Goal: Navigation & Orientation: Find specific page/section

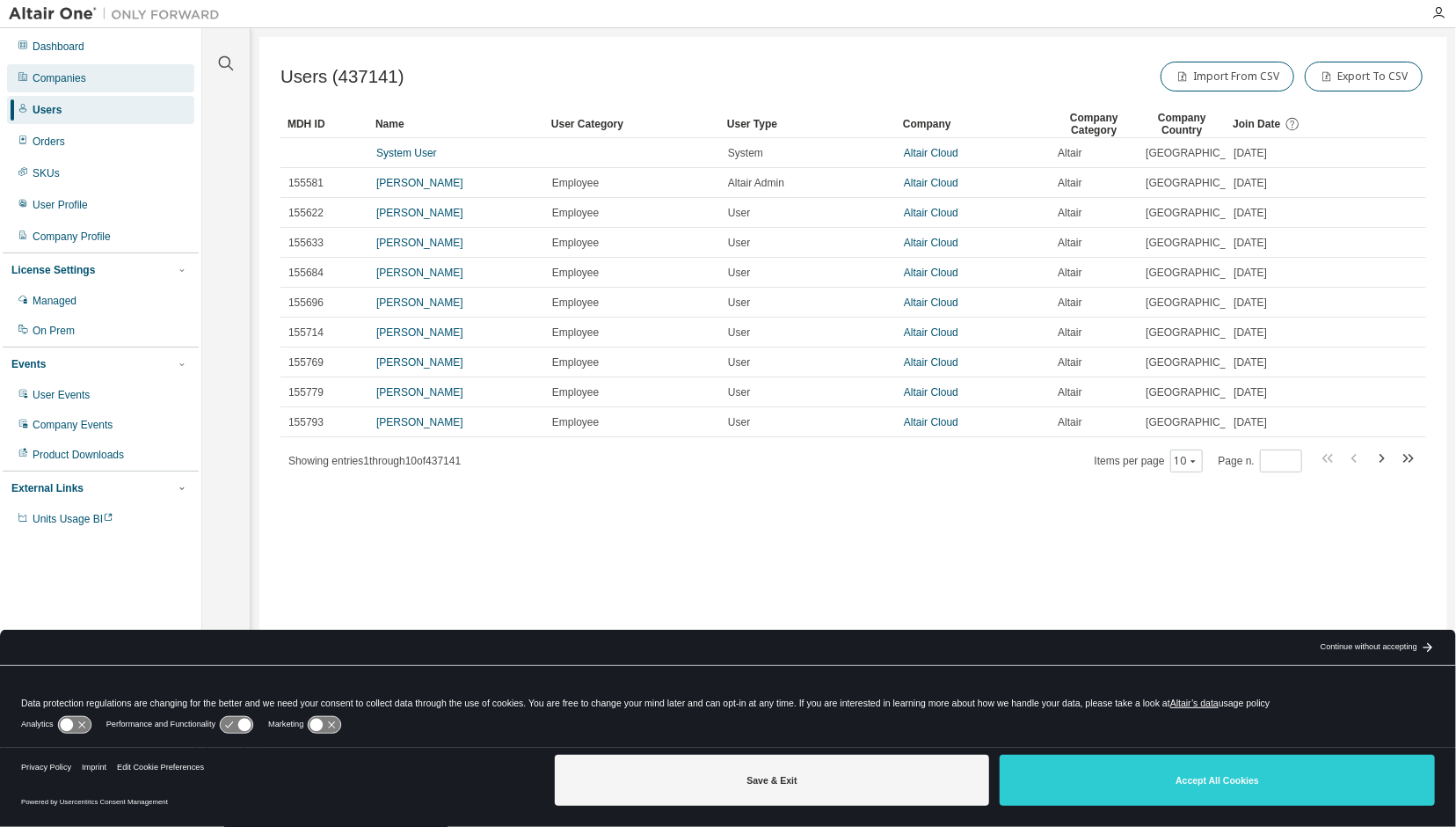
click at [84, 70] on div "Companies" at bounding box center [101, 78] width 188 height 28
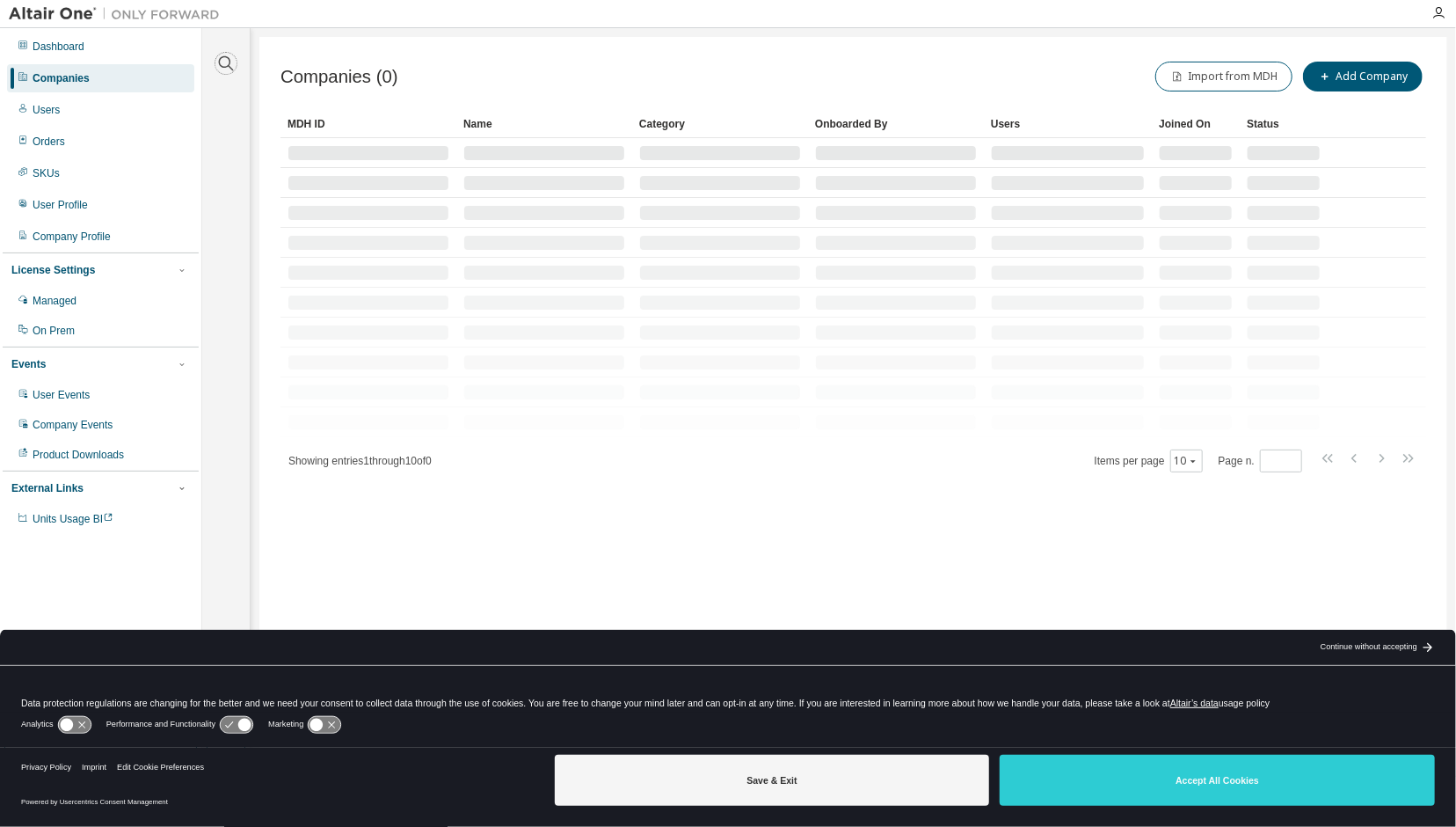
click at [218, 57] on icon "button" at bounding box center [226, 63] width 21 height 21
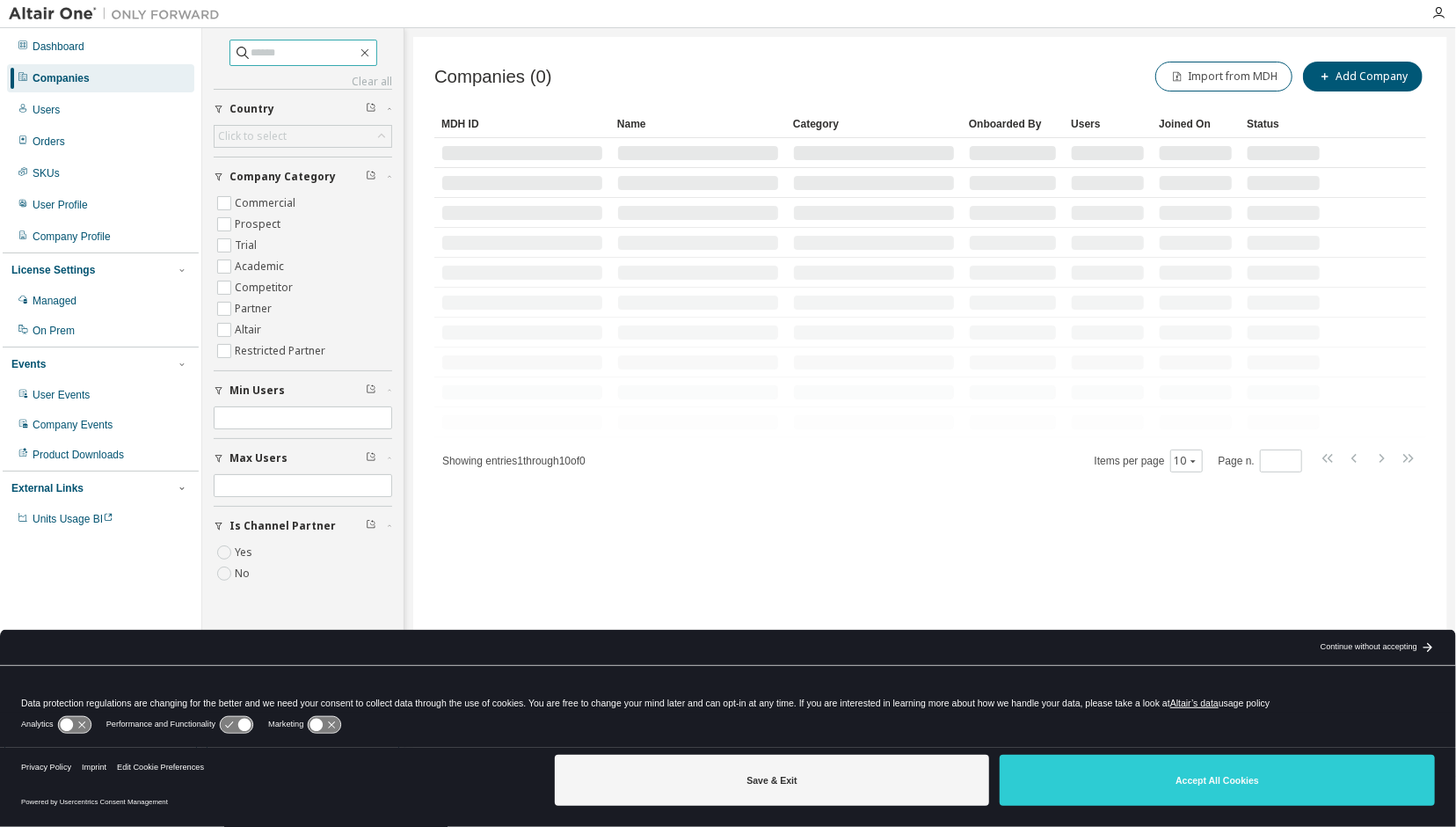
click at [251, 53] on input "text" at bounding box center [304, 52] width 105 height 17
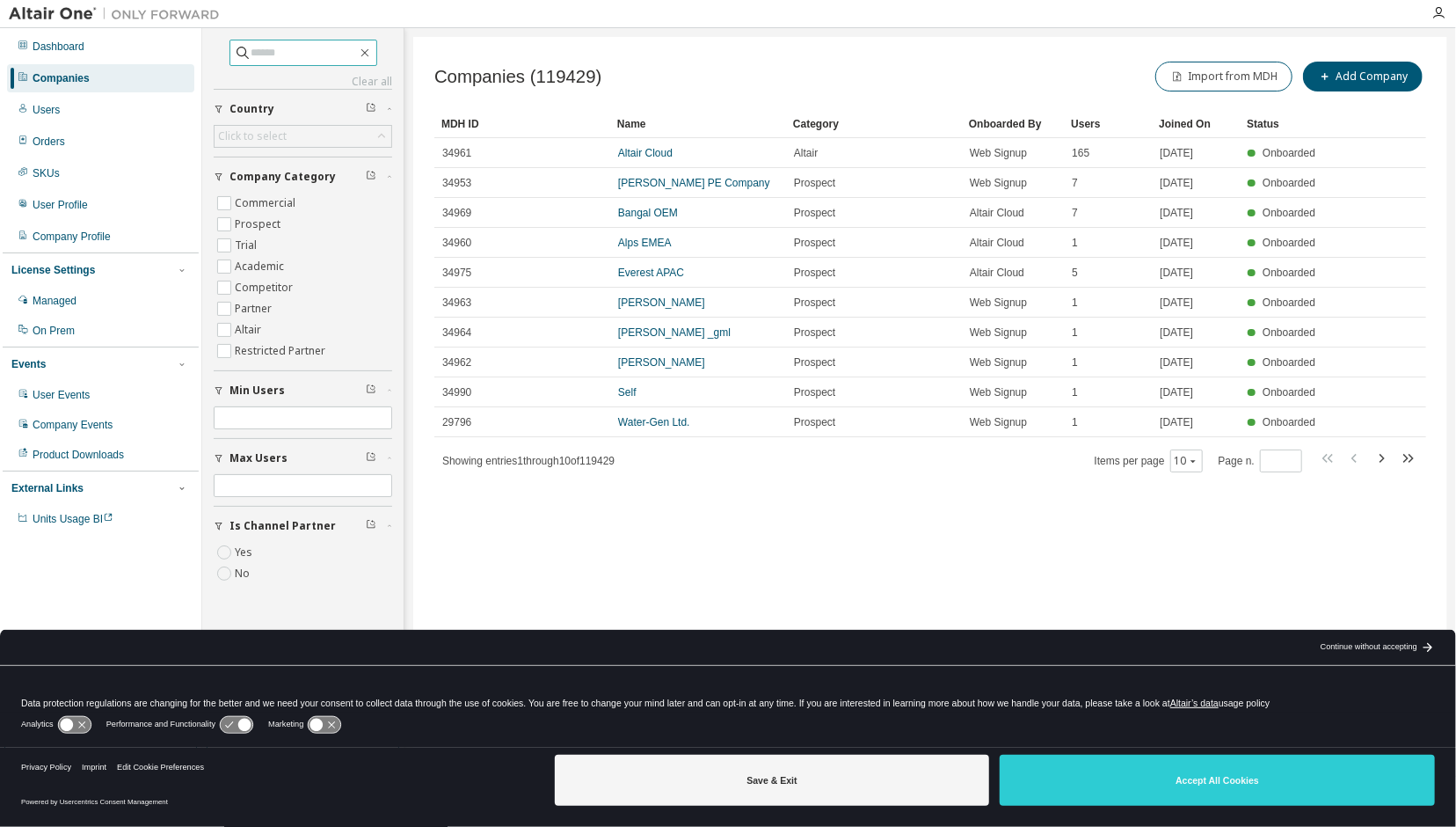
paste input "*******"
type input "*******"
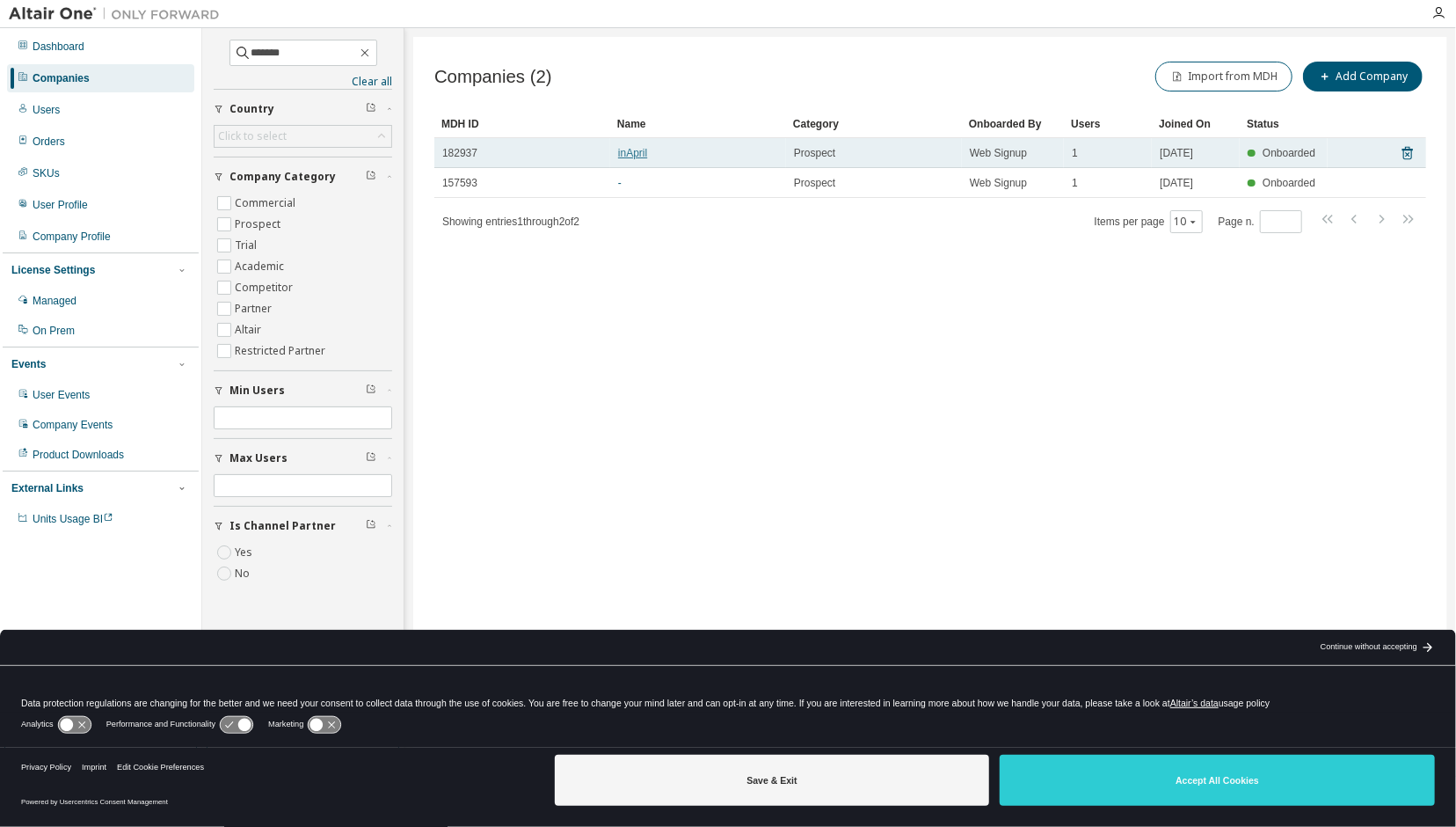
click at [629, 151] on link "inApril" at bounding box center [633, 153] width 29 height 13
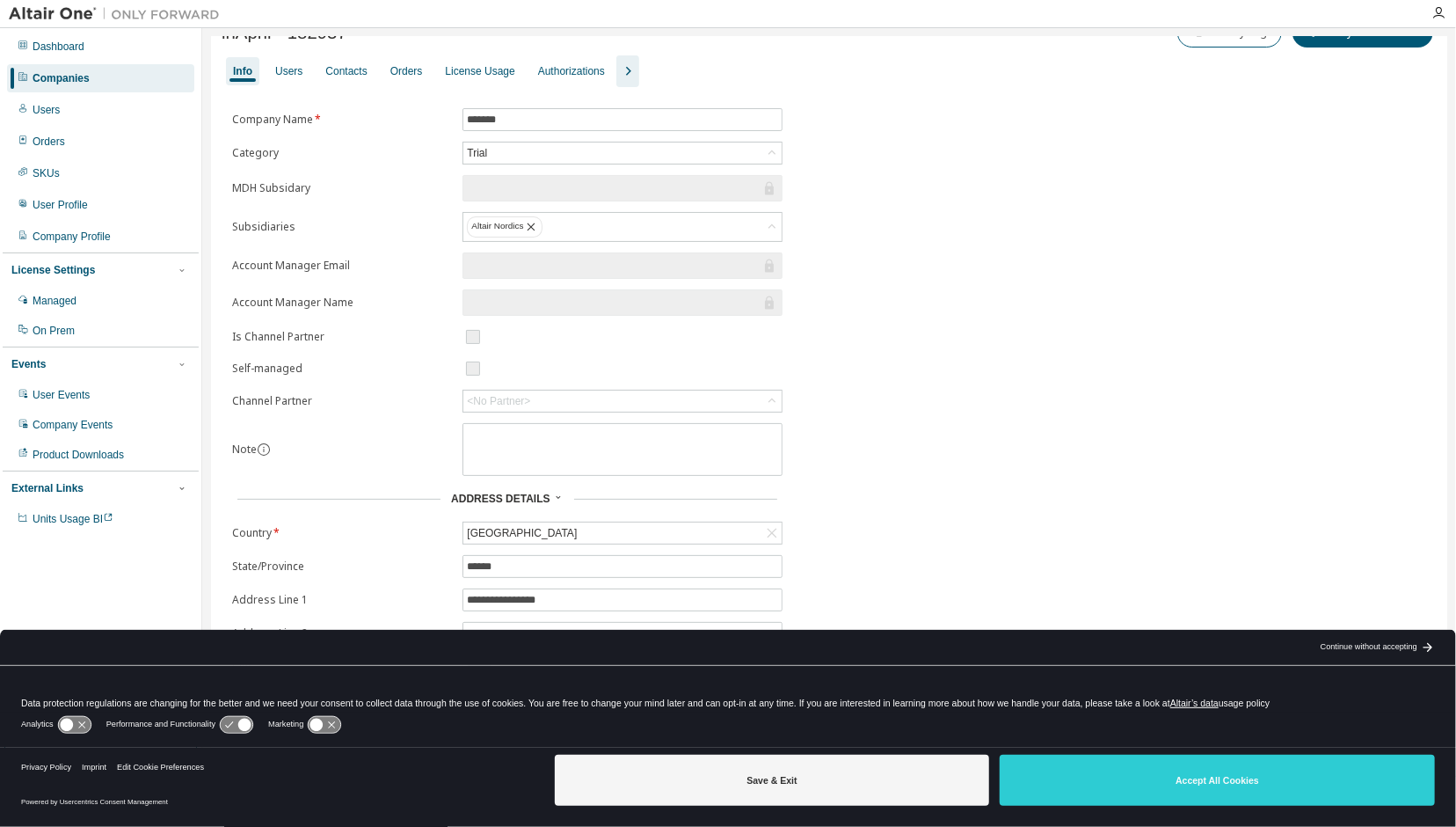
scroll to position [52, 0]
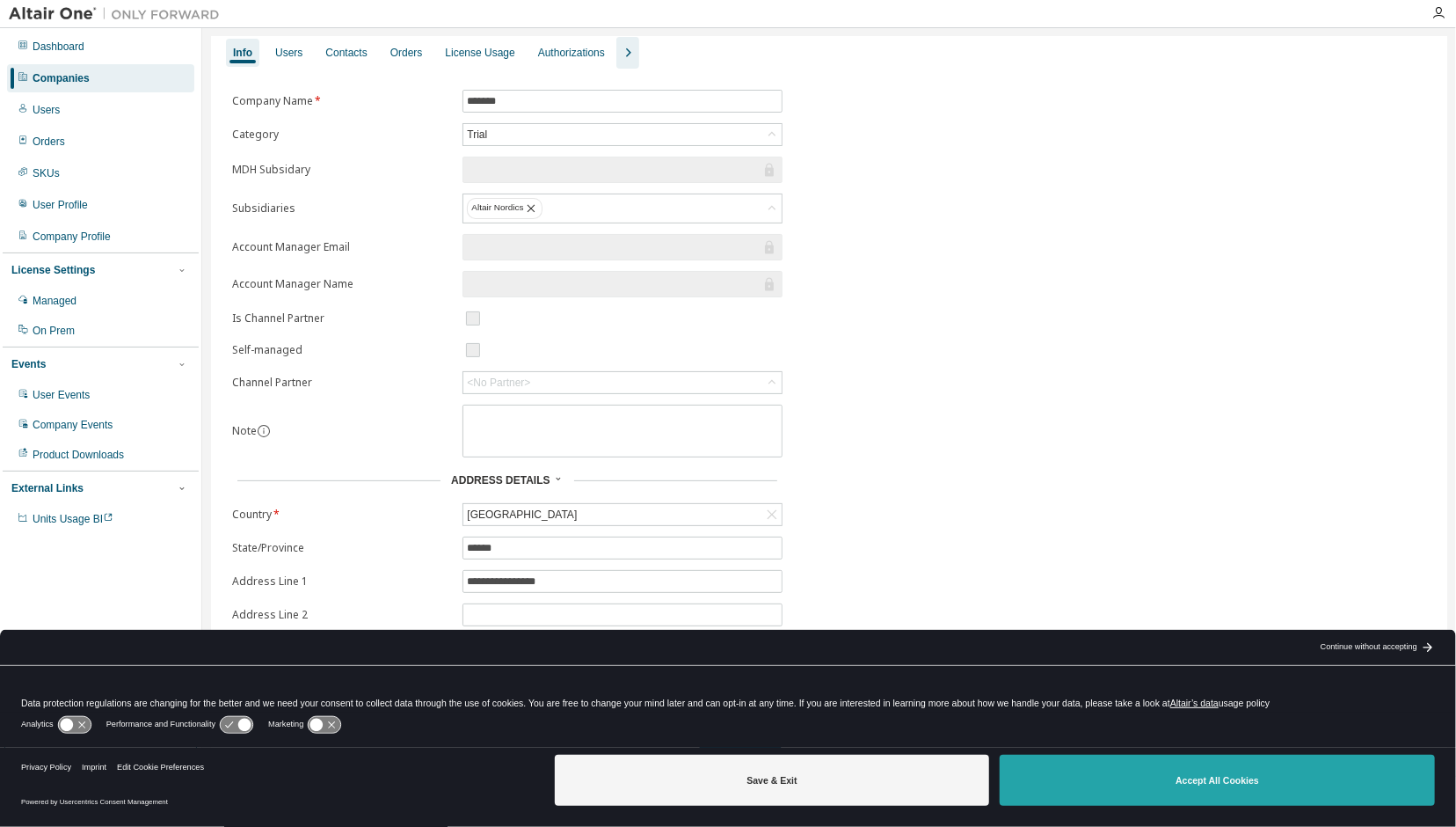
click at [1189, 780] on button "Accept All Cookies" at bounding box center [1218, 780] width 435 height 51
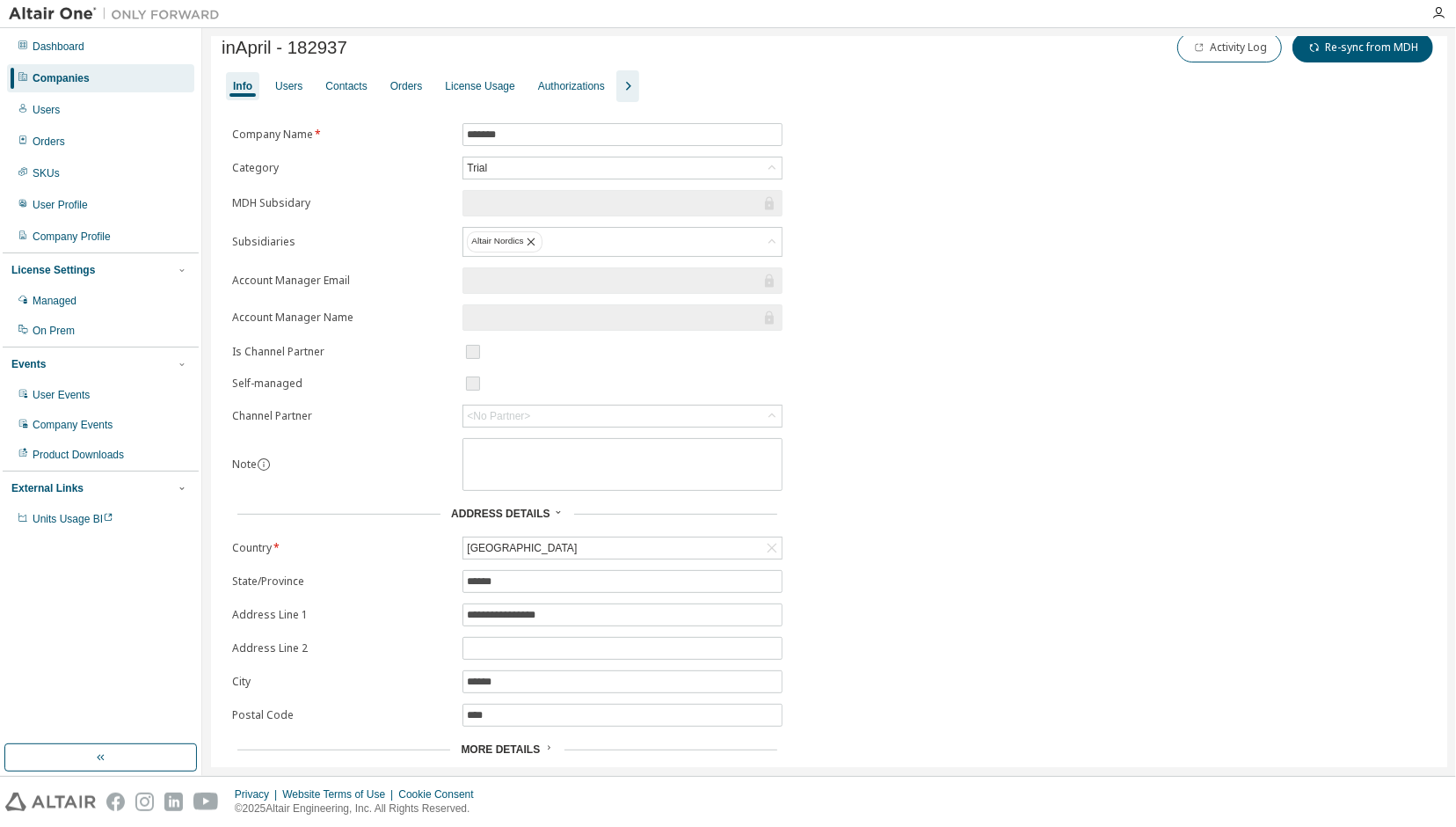
scroll to position [0, 0]
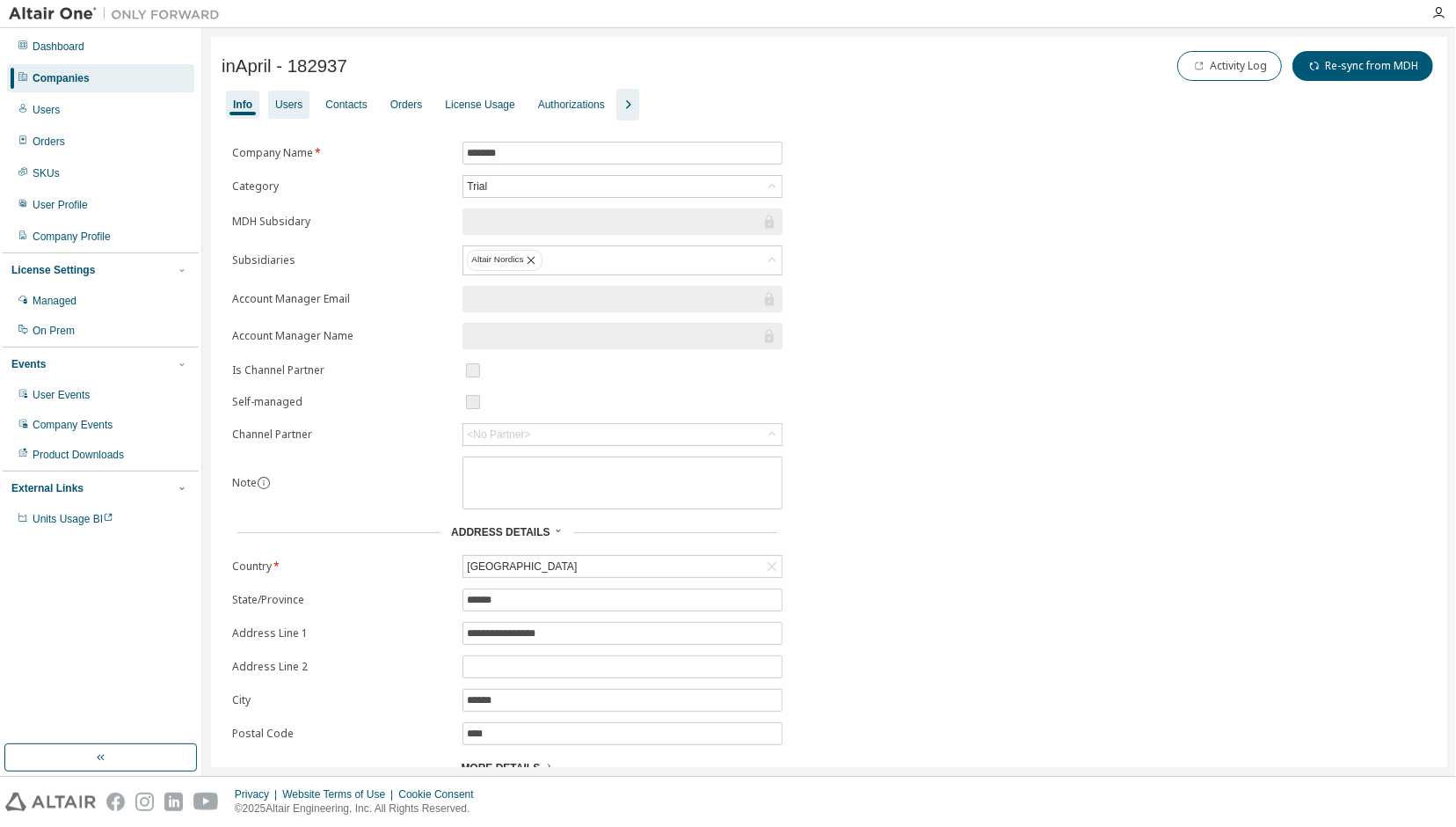
click at [295, 107] on div "Users" at bounding box center [289, 105] width 27 height 15
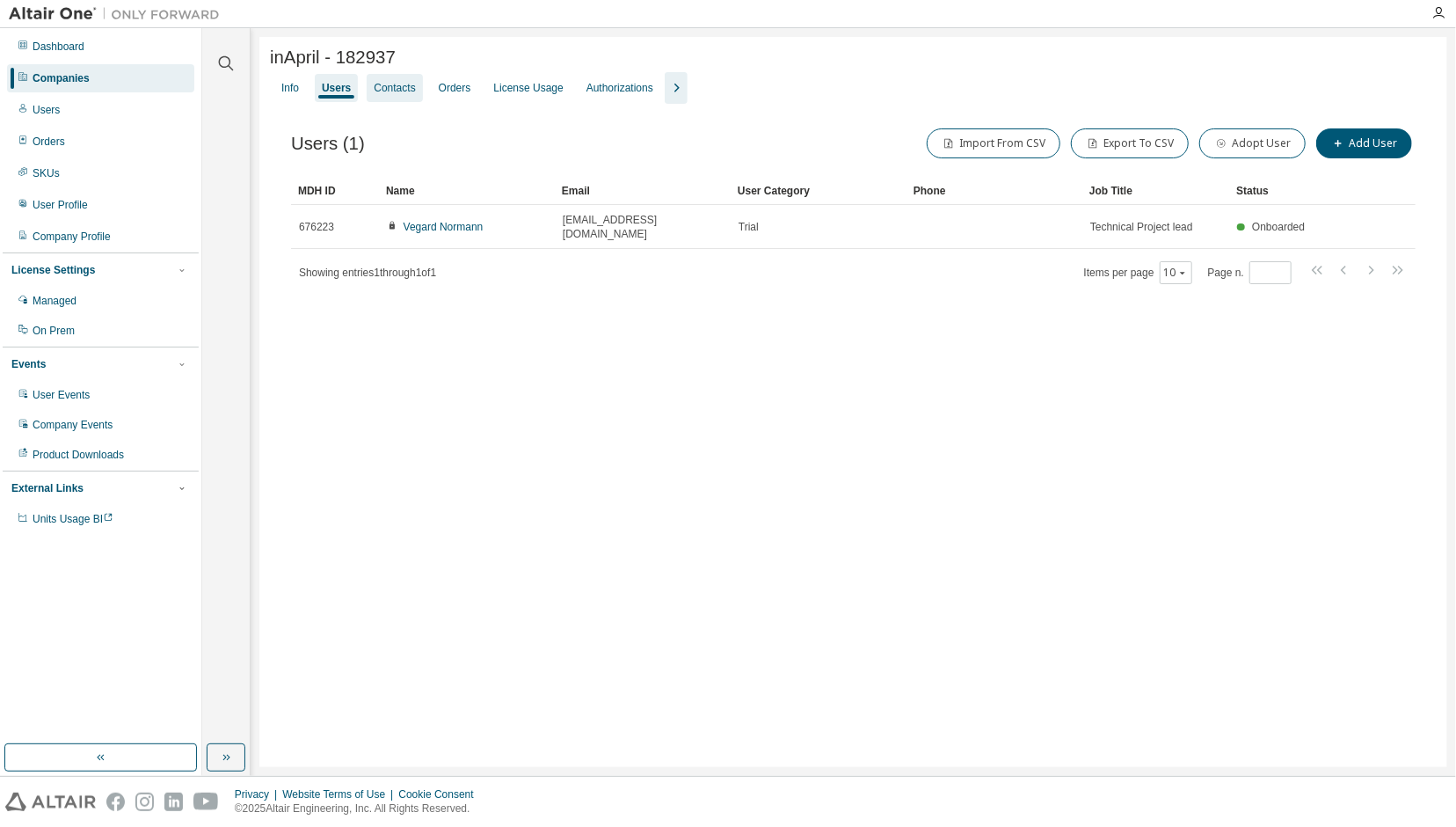
click at [405, 92] on div "Contacts" at bounding box center [394, 88] width 42 height 15
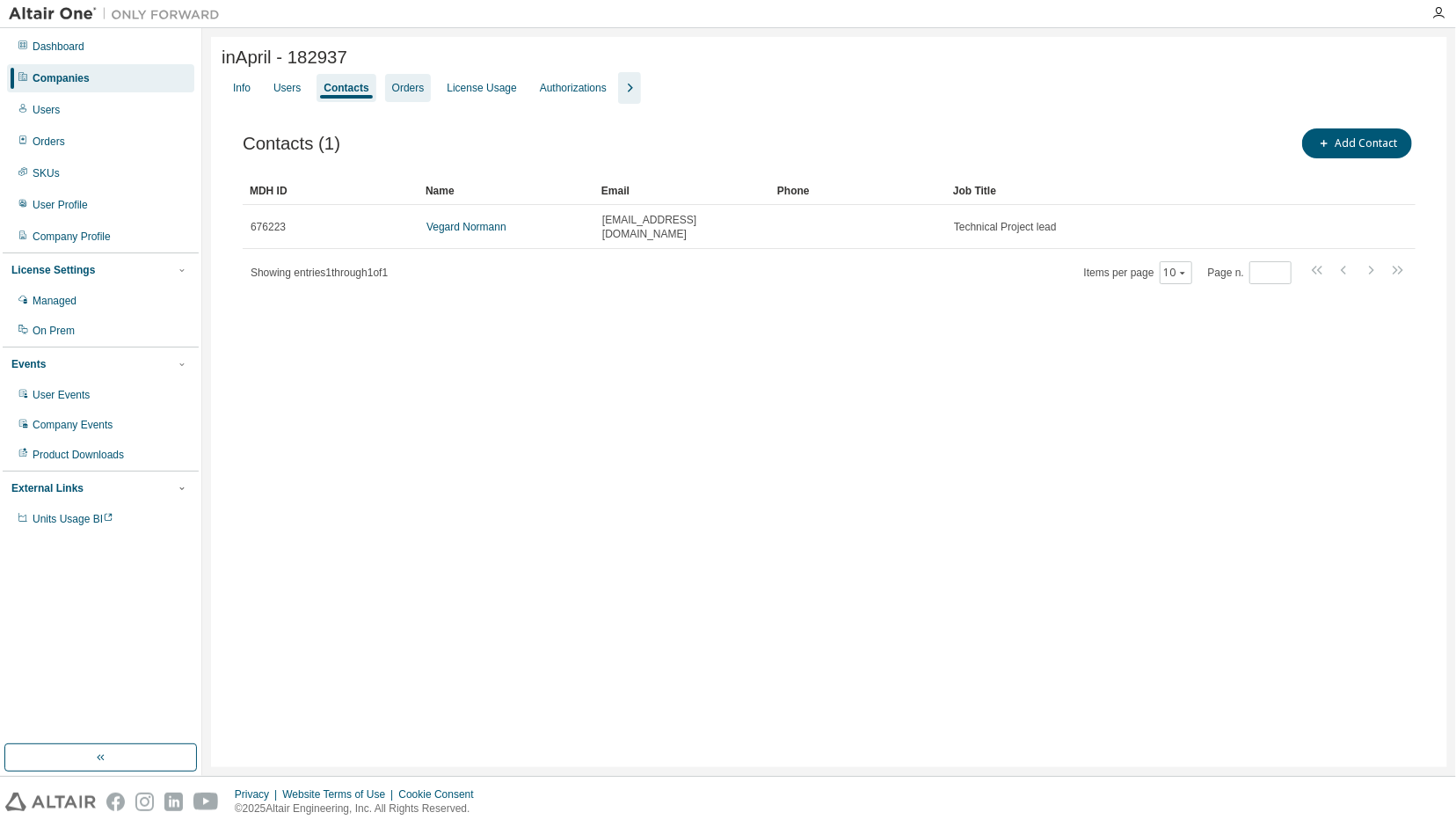
click at [420, 83] on div "Orders" at bounding box center [408, 87] width 46 height 28
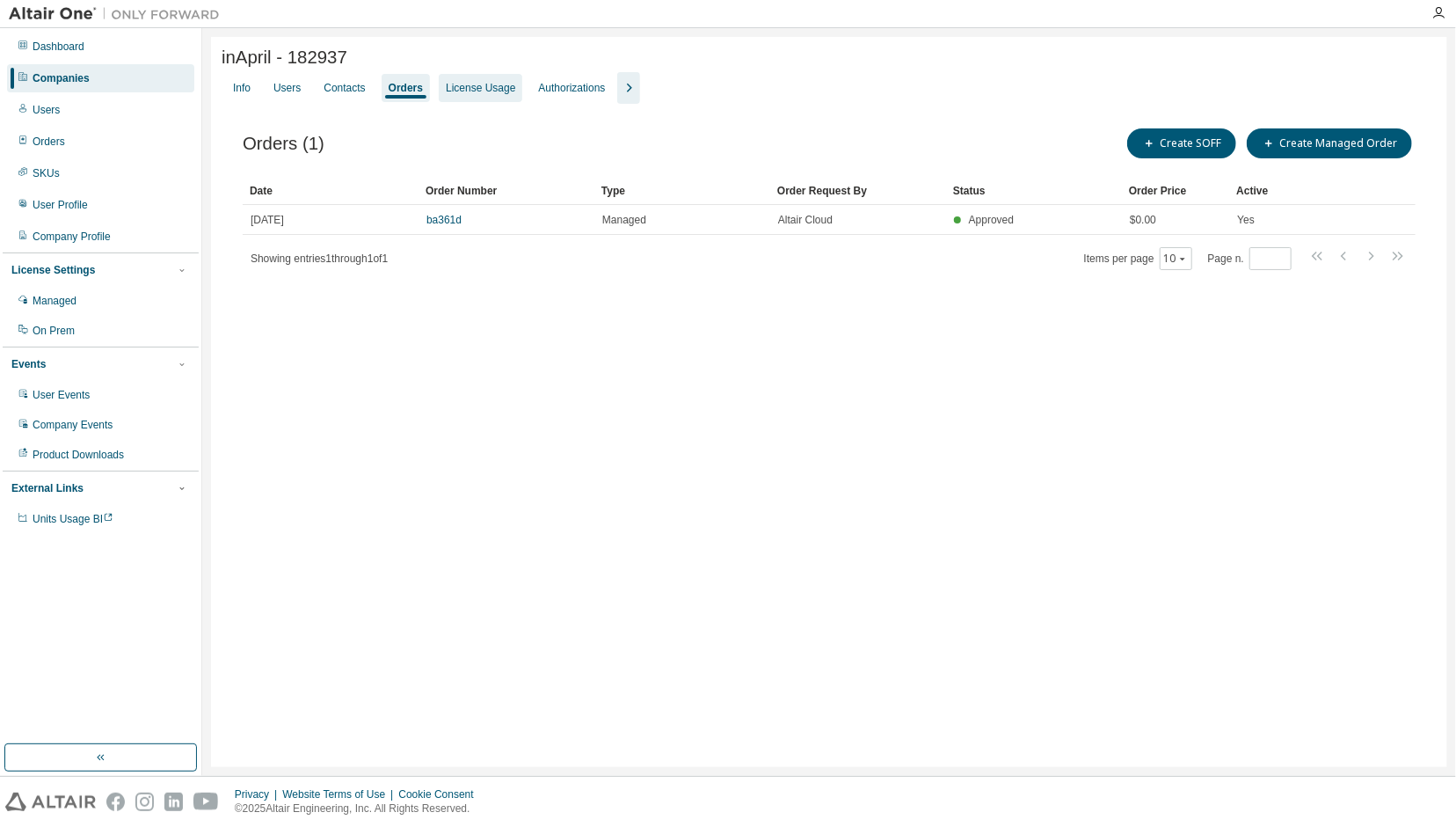
click at [471, 92] on div "License Usage" at bounding box center [480, 88] width 70 height 15
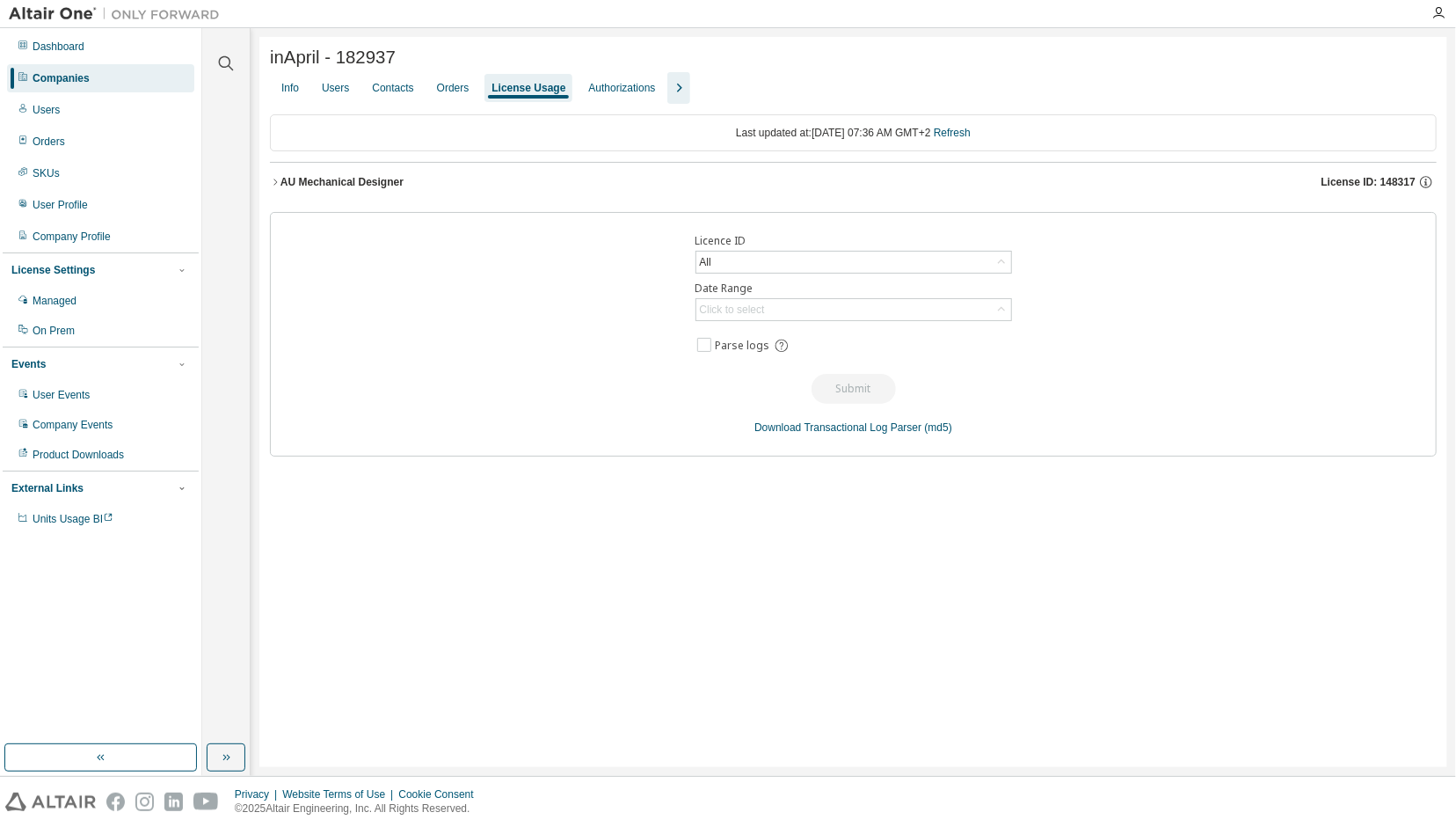
click at [350, 170] on button "AU Mechanical Designer License ID: 148317" at bounding box center [853, 181] width 1167 height 39
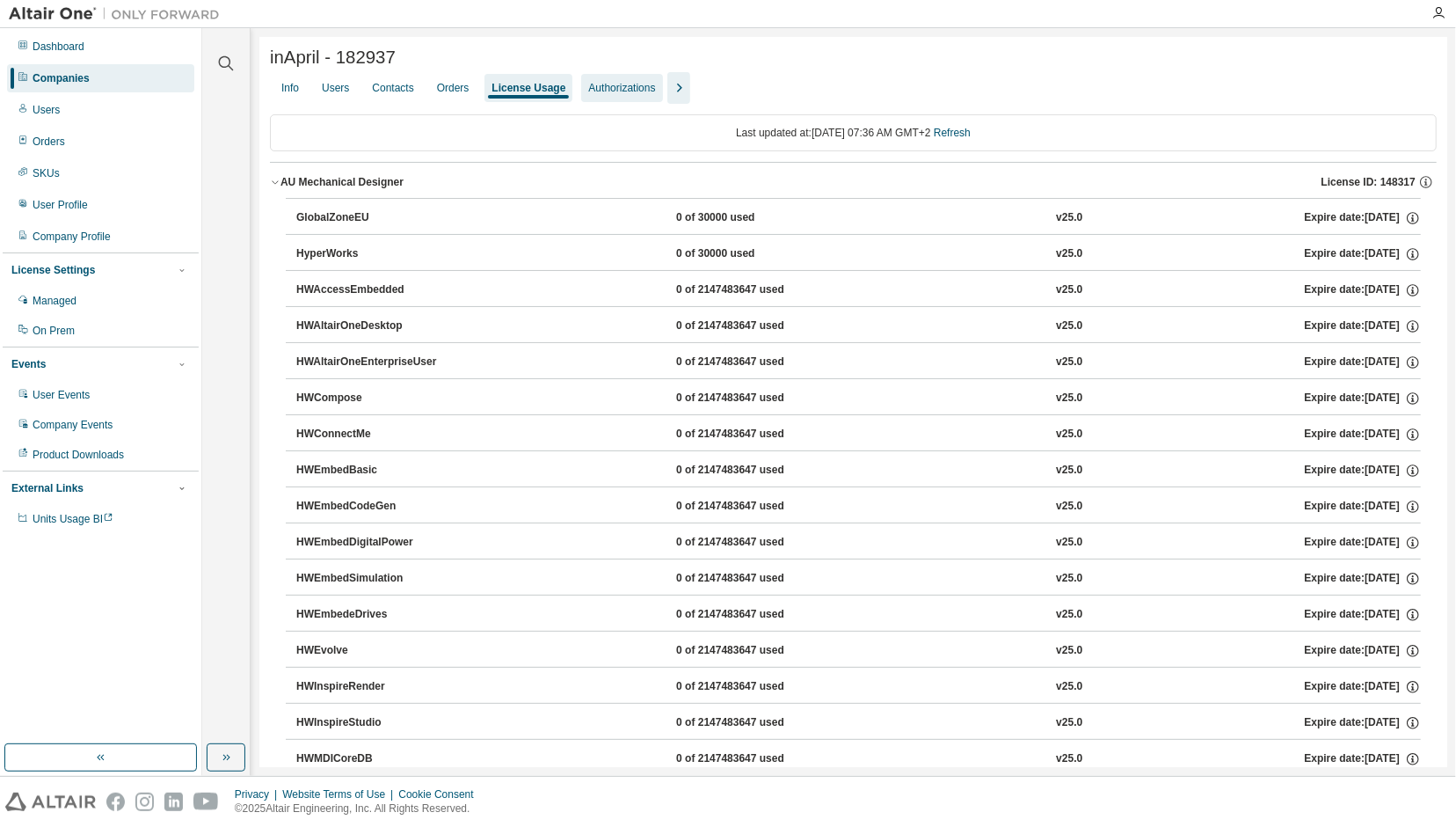
click at [625, 92] on div "Authorizations" at bounding box center [622, 88] width 67 height 15
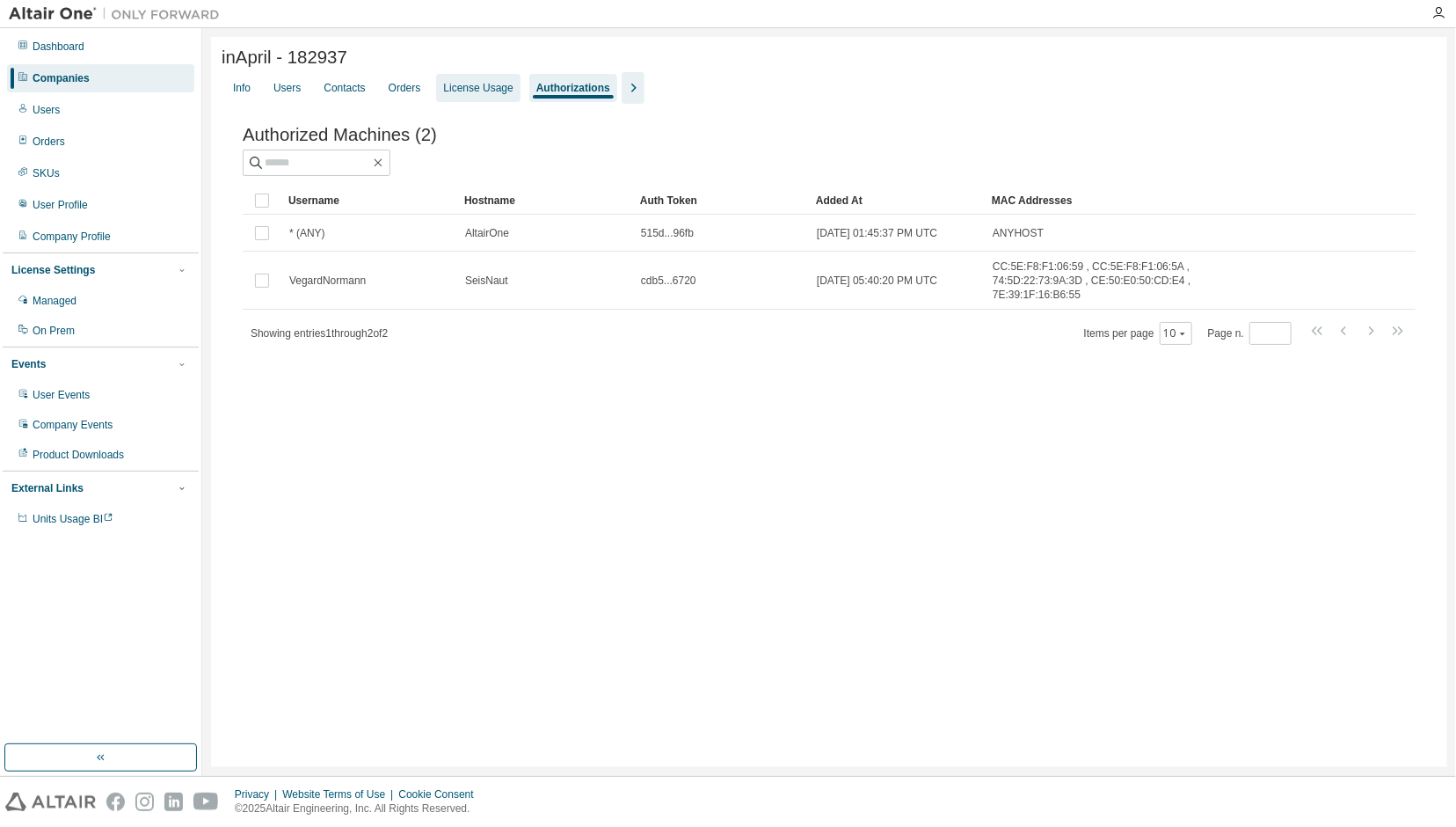
click at [462, 94] on div "License Usage" at bounding box center [478, 88] width 70 height 15
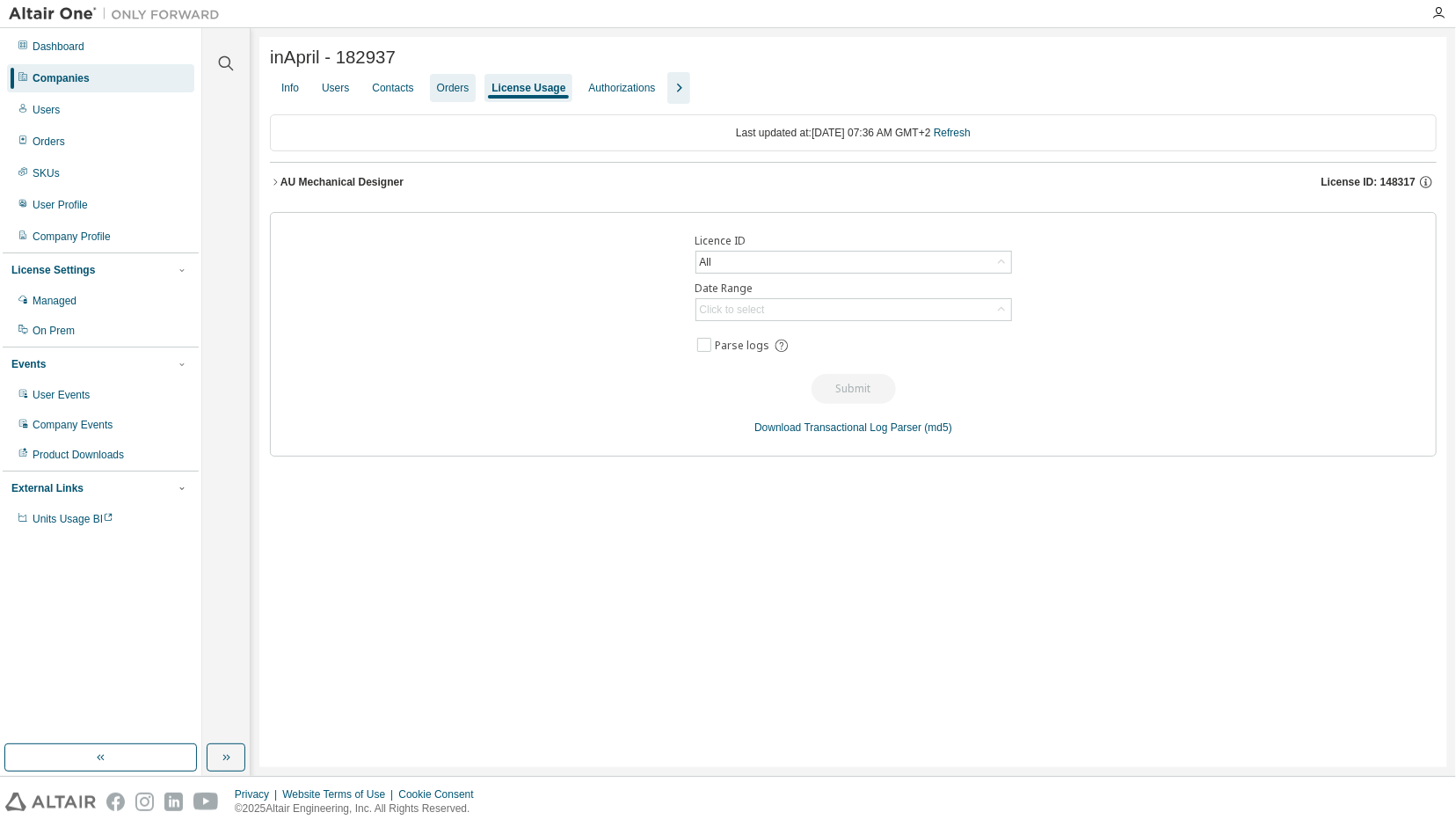
click at [451, 92] on div "Orders" at bounding box center [453, 88] width 33 height 15
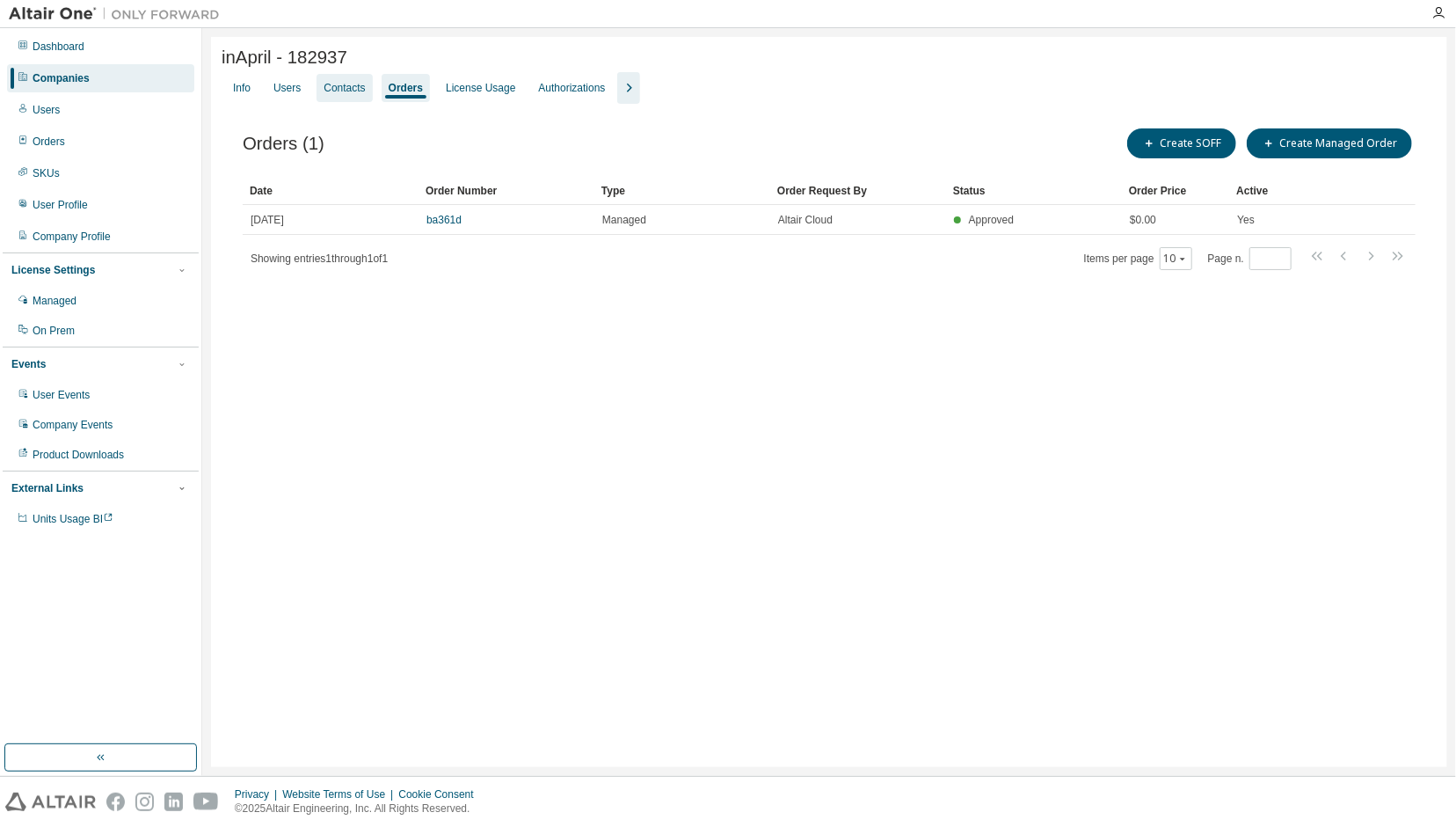
click at [339, 92] on div "Contacts" at bounding box center [345, 88] width 42 height 15
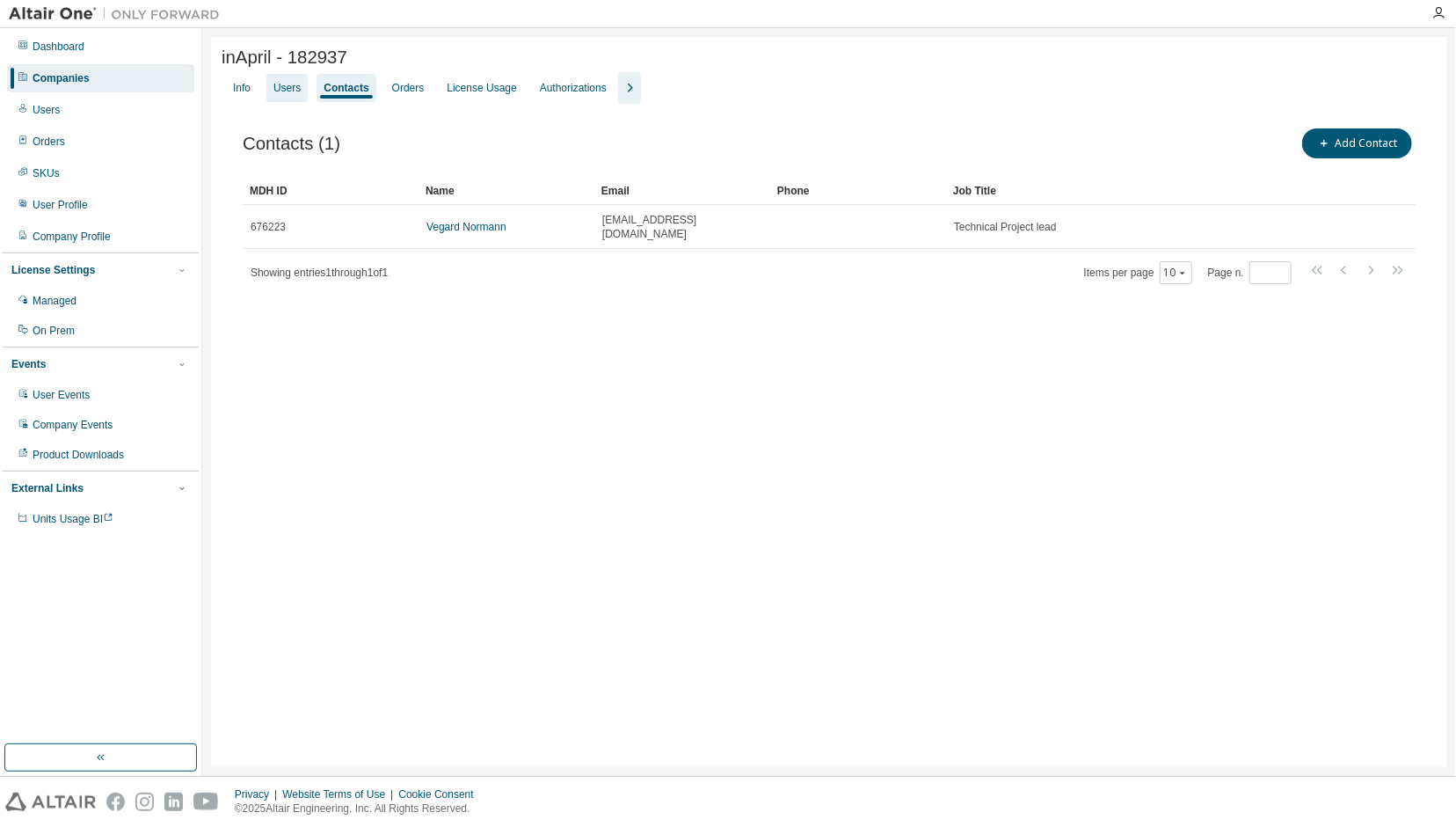
click at [295, 93] on div "Users" at bounding box center [287, 88] width 27 height 15
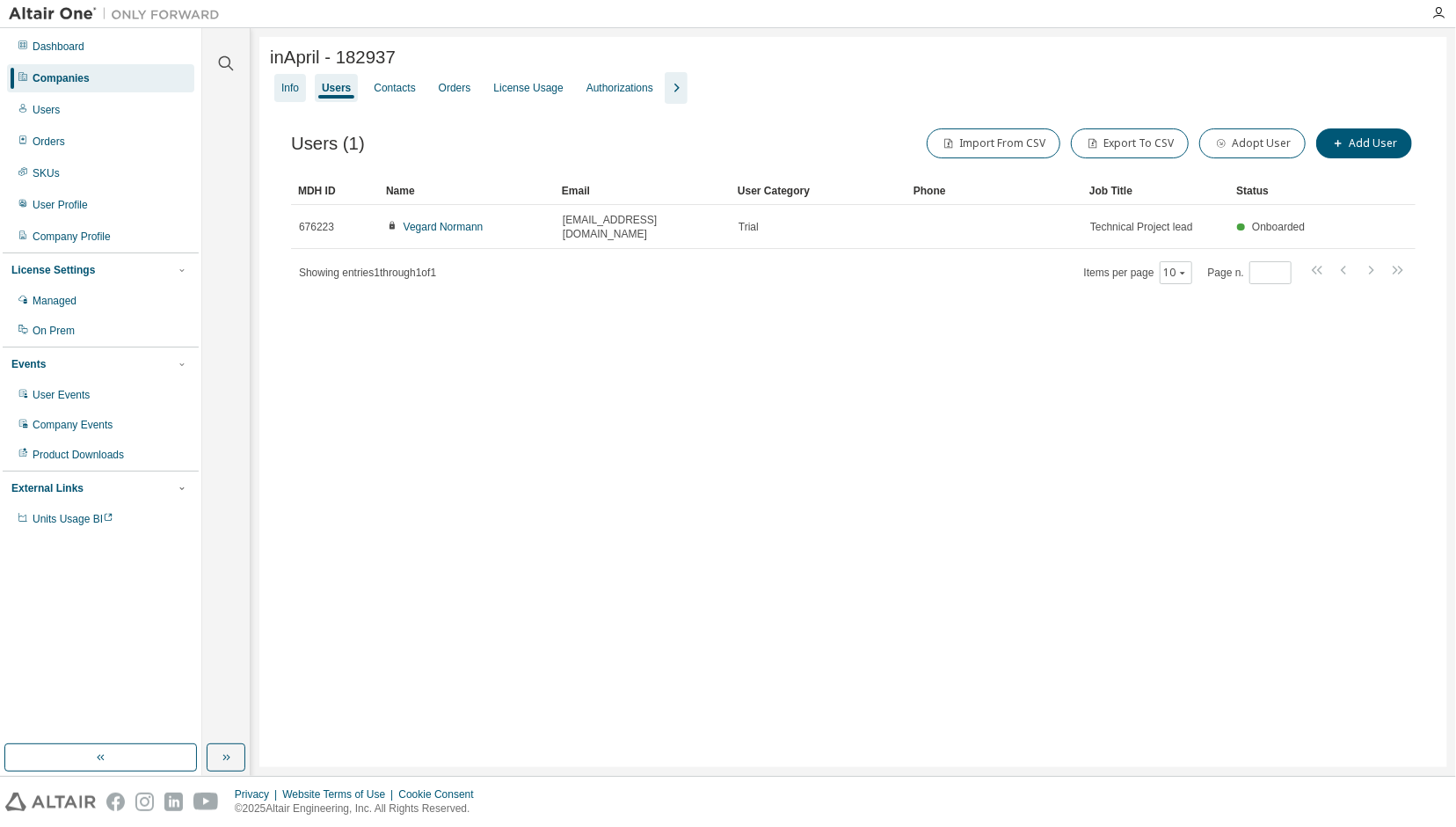
click at [277, 99] on div "Info" at bounding box center [290, 87] width 32 height 28
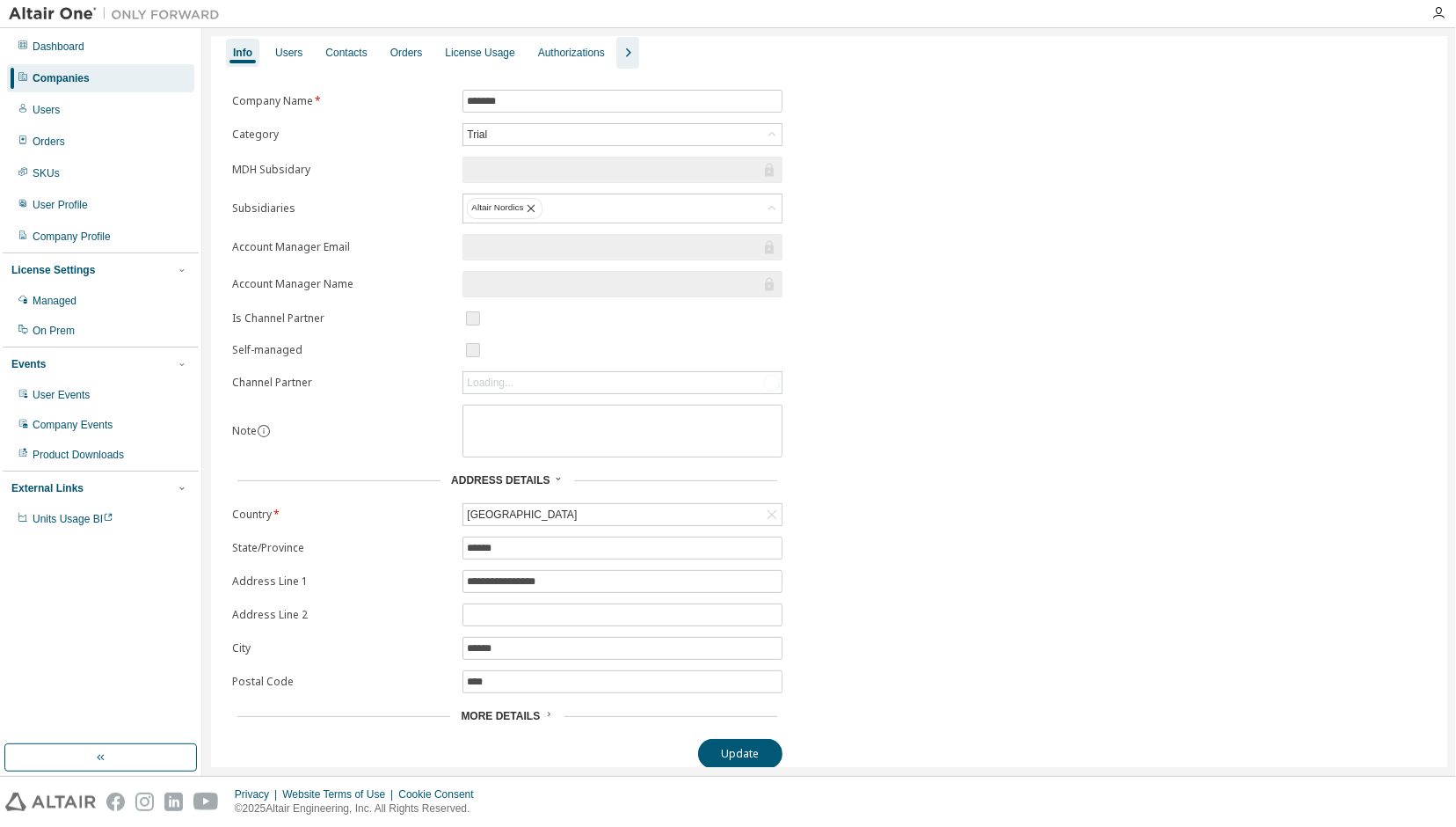
scroll to position [52, 0]
click at [536, 710] on span "More Details" at bounding box center [500, 716] width 79 height 13
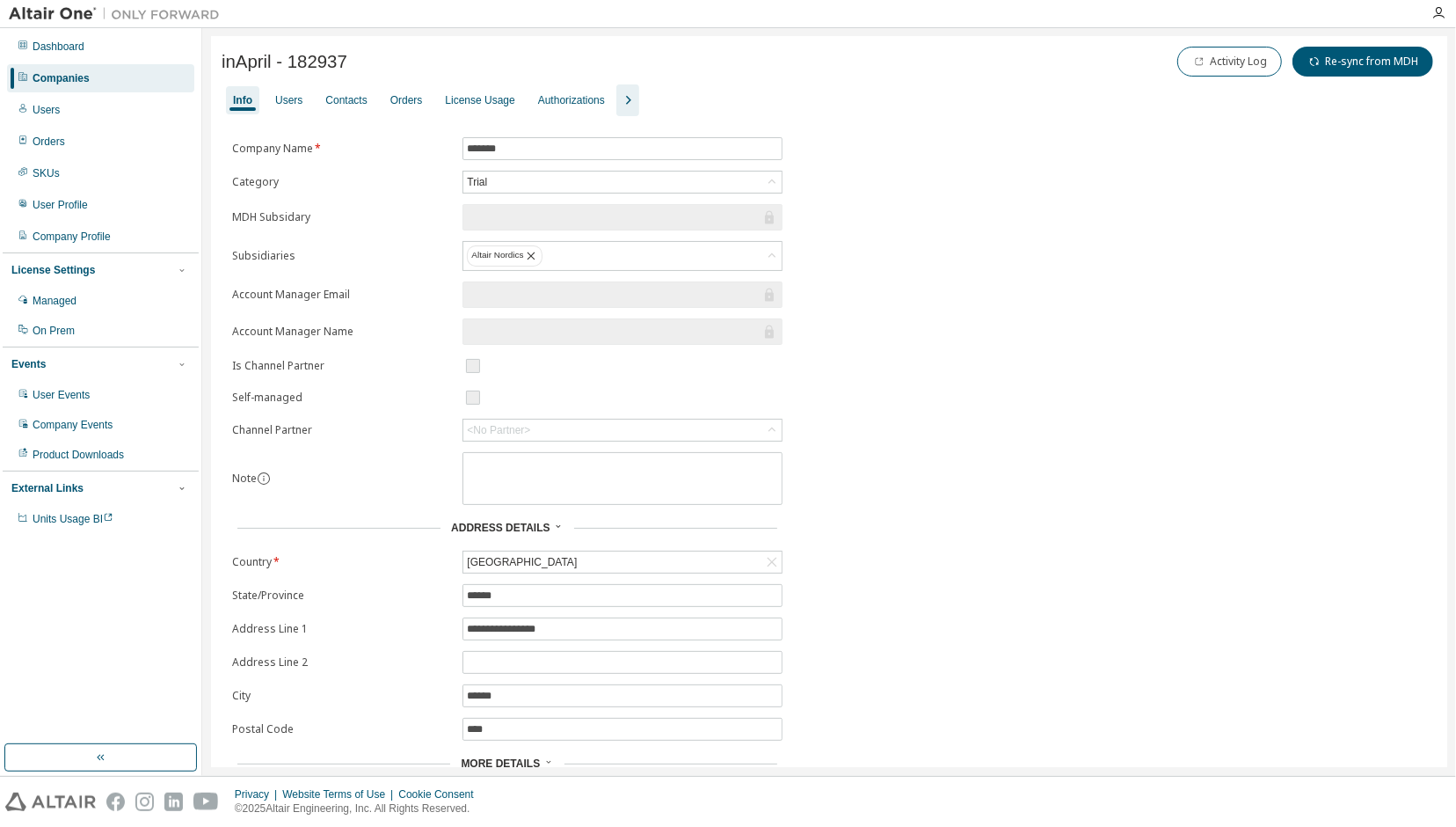
scroll to position [0, 0]
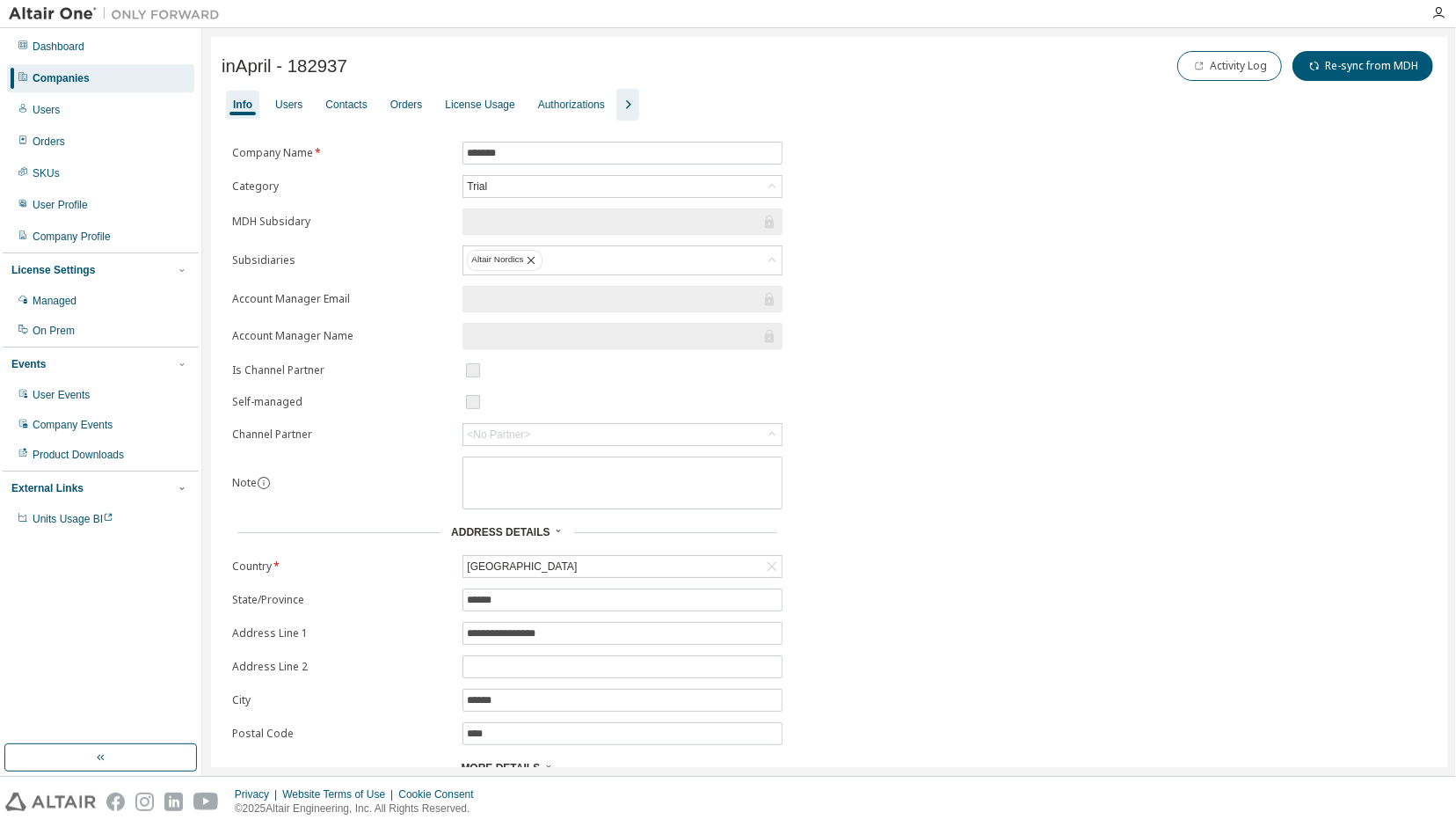
click at [1265, 725] on div "**********" at bounding box center [829, 610] width 1215 height 938
